Goal: Task Accomplishment & Management: Manage account settings

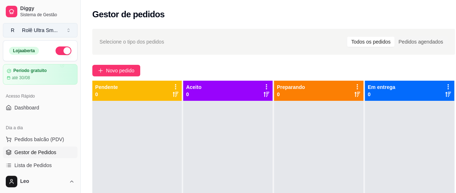
click at [48, 32] on div "Rolê Ultra Sm ..." at bounding box center [40, 30] width 36 height 7
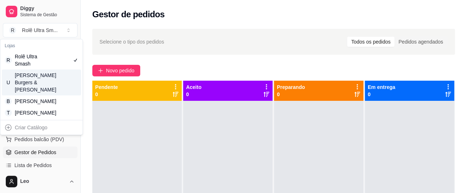
click at [51, 84] on div "U Uncle Leo’s Burgers & Fries" at bounding box center [41, 83] width 79 height 26
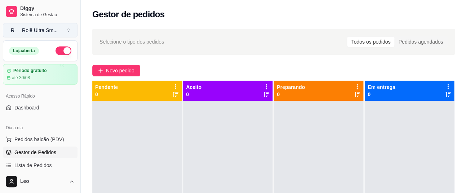
click at [35, 30] on div "Rolê Ultra Sm ..." at bounding box center [40, 30] width 36 height 7
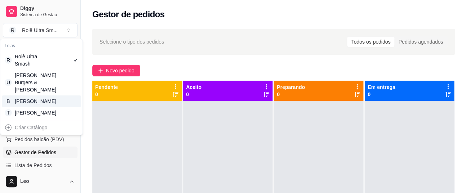
click at [39, 101] on div "[PERSON_NAME]" at bounding box center [31, 101] width 32 height 7
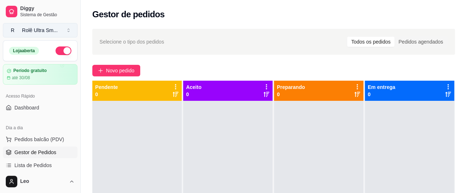
click at [42, 30] on div "Rolê Ultra Sm ..." at bounding box center [40, 30] width 36 height 7
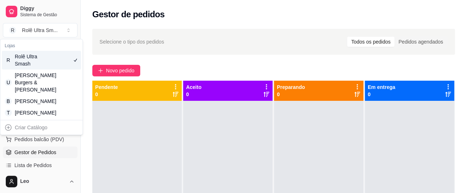
click at [61, 64] on div "R Rolê Ultra Smash" at bounding box center [41, 60] width 79 height 19
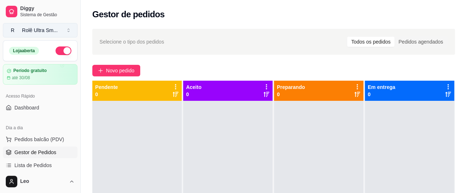
click at [34, 27] on div "Rolê Ultra Sm ..." at bounding box center [40, 30] width 36 height 7
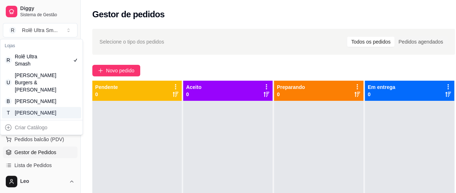
click at [27, 115] on div "T Tio Leo" at bounding box center [41, 113] width 79 height 12
